Goal: Find specific page/section: Find specific page/section

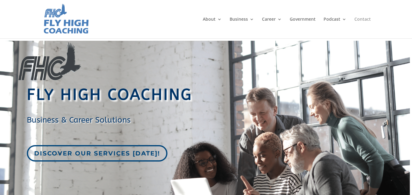
click at [361, 21] on link "Contact" at bounding box center [362, 27] width 16 height 21
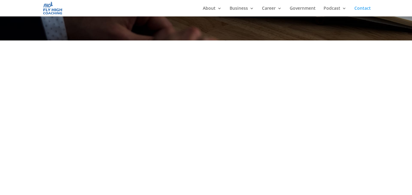
scroll to position [122, 0]
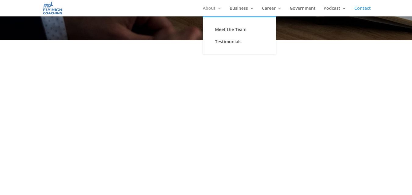
click at [209, 7] on link "About" at bounding box center [212, 11] width 19 height 10
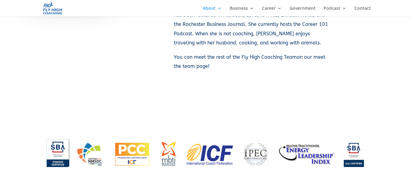
scroll to position [671, 0]
